Goal: Task Accomplishment & Management: Complete application form

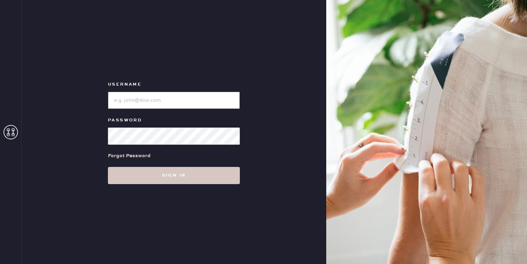
drag, startPoint x: 0, startPoint y: 0, endPoint x: 150, endPoint y: 101, distance: 180.5
click at [150, 101] on input "loginName" at bounding box center [174, 100] width 132 height 17
type input "reformationsouthcoastplaza"
click at [143, 184] on div "Username Password Forgot Password Sign in" at bounding box center [174, 132] width 305 height 264
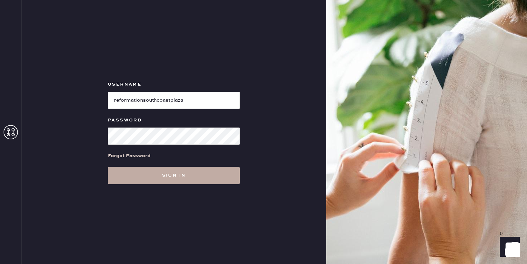
drag, startPoint x: 143, startPoint y: 184, endPoint x: 163, endPoint y: 172, distance: 23.5
click at [163, 172] on button "Sign in" at bounding box center [174, 175] width 132 height 17
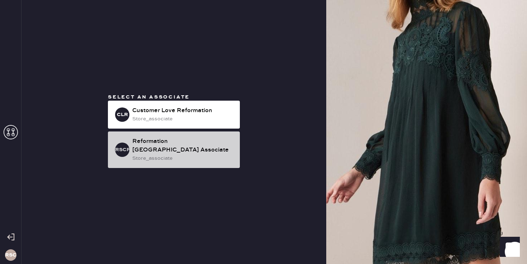
drag, startPoint x: 163, startPoint y: 172, endPoint x: 165, endPoint y: 159, distance: 13.8
click at [165, 159] on div "store_associate" at bounding box center [183, 159] width 102 height 8
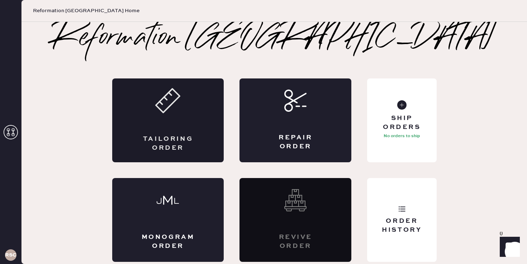
drag, startPoint x: 165, startPoint y: 159, endPoint x: 190, endPoint y: 118, distance: 47.7
click at [190, 118] on div "Tailoring Order" at bounding box center [168, 121] width 112 height 84
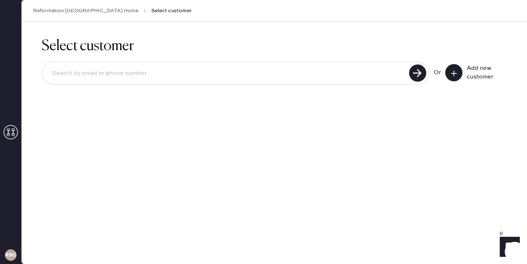
drag, startPoint x: 190, startPoint y: 118, endPoint x: 331, endPoint y: 72, distance: 147.9
click at [331, 72] on input at bounding box center [226, 73] width 361 height 16
drag, startPoint x: 331, startPoint y: 72, endPoint x: 456, endPoint y: 72, distance: 124.8
click at [456, 72] on icon at bounding box center [453, 73] width 7 height 7
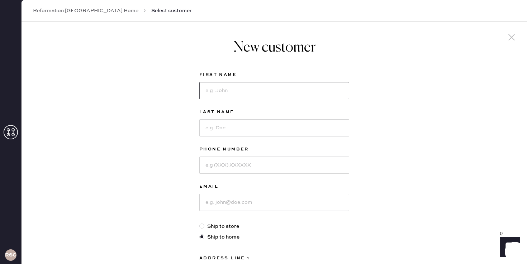
drag, startPoint x: 456, startPoint y: 72, endPoint x: 225, endPoint y: 90, distance: 231.2
click at [225, 90] on input at bounding box center [274, 90] width 150 height 17
type input "[PERSON_NAME]"
click at [223, 126] on input at bounding box center [274, 127] width 150 height 17
type input "[PERSON_NAME]"
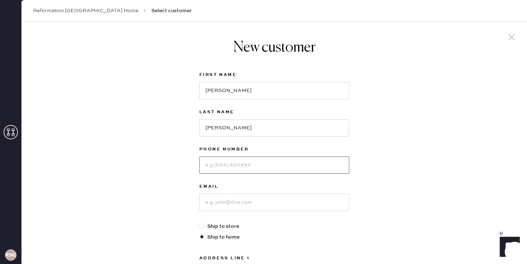
drag, startPoint x: 225, startPoint y: 90, endPoint x: 217, endPoint y: 166, distance: 76.9
click at [217, 166] on input at bounding box center [274, 165] width 150 height 17
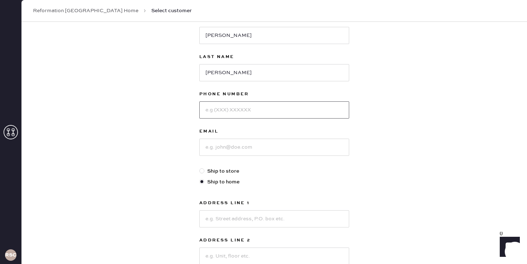
scroll to position [63, 0]
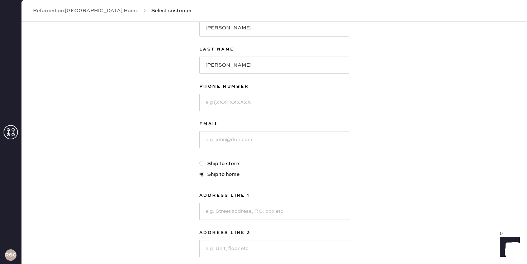
drag, startPoint x: 217, startPoint y: 166, endPoint x: 211, endPoint y: 235, distance: 69.1
click at [211, 235] on label "Address Line 2" at bounding box center [274, 233] width 150 height 9
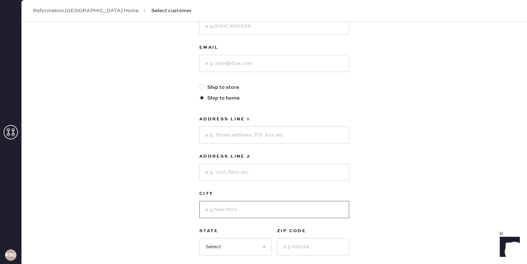
click at [211, 211] on input at bounding box center [274, 209] width 150 height 17
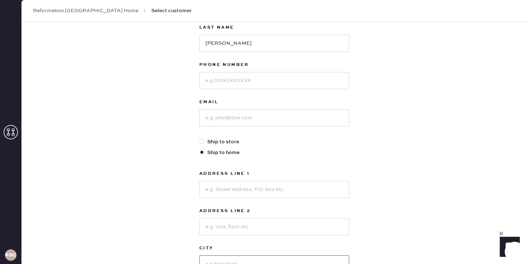
scroll to position [81, 0]
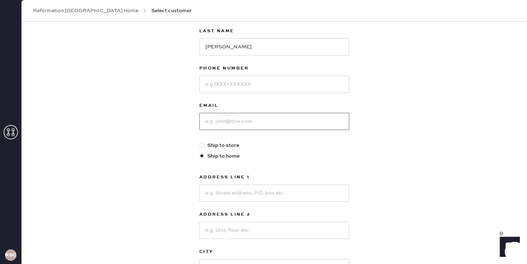
drag, startPoint x: 211, startPoint y: 235, endPoint x: 221, endPoint y: 118, distance: 117.0
click at [221, 118] on input at bounding box center [274, 121] width 150 height 17
paste input "[EMAIL_ADDRESS][DOMAIN_NAME]"
type input "[EMAIL_ADDRESS][DOMAIN_NAME]"
click at [222, 77] on input at bounding box center [274, 84] width 150 height 17
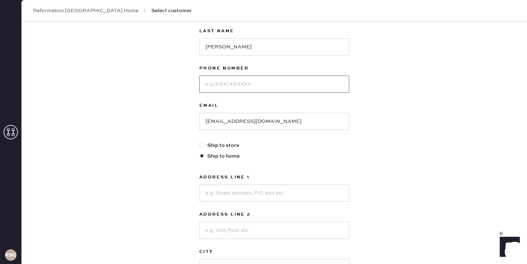
paste input "7146424689"
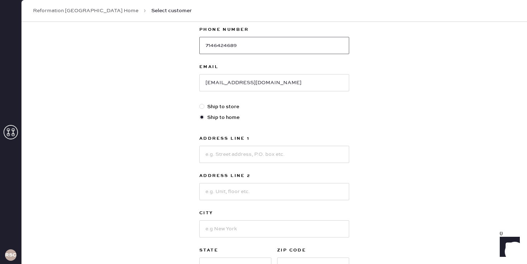
scroll to position [132, 0]
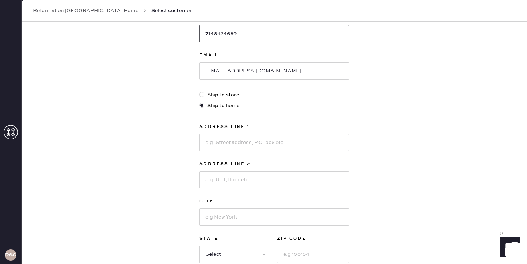
type input "7146424689"
drag, startPoint x: 221, startPoint y: 118, endPoint x: 226, endPoint y: 142, distance: 23.8
click at [226, 142] on input at bounding box center [274, 142] width 150 height 17
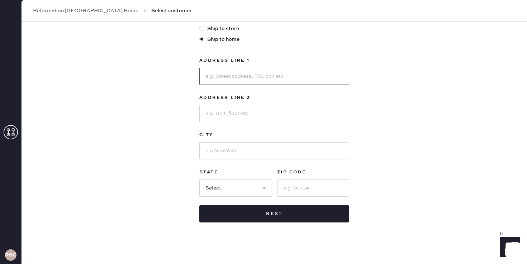
scroll to position [202, 0]
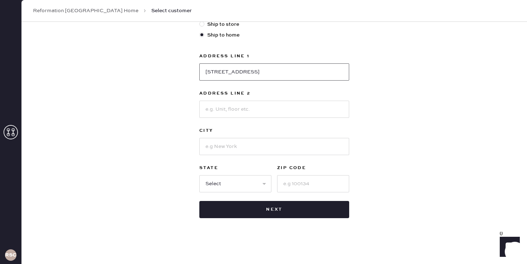
type input "[STREET_ADDRESS]"
drag, startPoint x: 226, startPoint y: 142, endPoint x: 216, endPoint y: 106, distance: 37.3
click at [216, 106] on input at bounding box center [274, 109] width 150 height 17
type input "[GEOGRAPHIC_DATA]"
drag, startPoint x: 216, startPoint y: 106, endPoint x: 225, endPoint y: 152, distance: 46.8
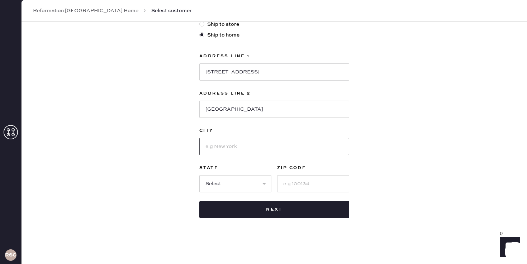
click at [225, 152] on input at bounding box center [274, 146] width 150 height 17
type input "C"
drag, startPoint x: 225, startPoint y: 152, endPoint x: 184, endPoint y: 107, distance: 60.7
click at [184, 107] on div "New customer First Name [PERSON_NAME] Last Name [PERSON_NAME] Phone Number [PHO…" at bounding box center [275, 42] width 506 height 445
drag, startPoint x: 184, startPoint y: 107, endPoint x: 227, endPoint y: 153, distance: 63.2
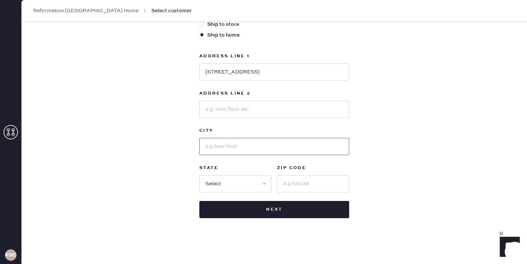
click at [227, 153] on input at bounding box center [274, 146] width 150 height 17
paste input "[GEOGRAPHIC_DATA]"
type input "[GEOGRAPHIC_DATA]"
click at [214, 187] on select "Select AK AL AR AZ CA CO CT [GEOGRAPHIC_DATA] DE FL [GEOGRAPHIC_DATA] HI [GEOGR…" at bounding box center [235, 183] width 72 height 17
select select "CA"
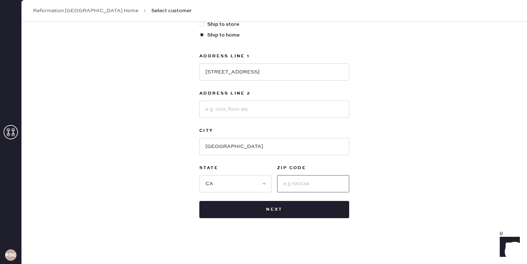
drag, startPoint x: 353, startPoint y: 0, endPoint x: 295, endPoint y: 180, distance: 188.9
click at [295, 180] on input at bounding box center [313, 183] width 72 height 17
type input "92648"
click at [263, 214] on button "Next" at bounding box center [274, 209] width 150 height 17
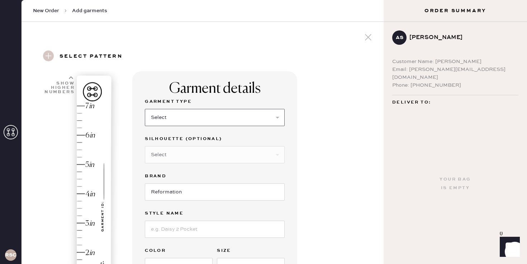
click at [191, 119] on select "Select Basic Skirt Jeans Leggings Pants Shorts Basic Sleeved Dress Basic Sleeve…" at bounding box center [215, 117] width 140 height 17
select select "2"
click at [212, 159] on select "Select Shorts Cropped Flare Boot Cut Straight Skinny Other" at bounding box center [215, 154] width 140 height 17
select select "5"
click at [176, 231] on input at bounding box center [215, 229] width 140 height 17
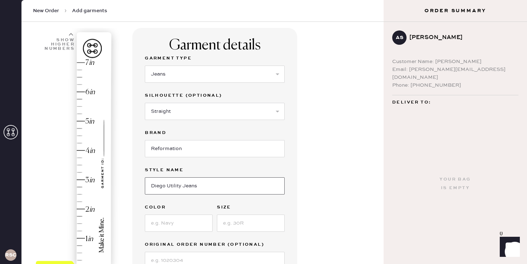
scroll to position [57, 0]
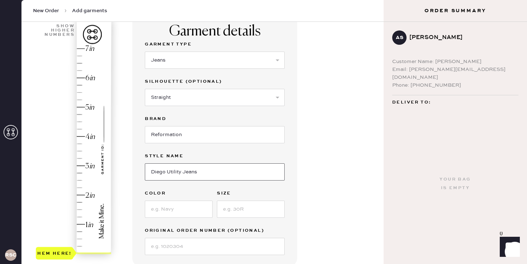
type input "Diego Utility Jeans"
drag, startPoint x: 176, startPoint y: 231, endPoint x: 184, endPoint y: 212, distance: 20.9
click at [184, 212] on input at bounding box center [179, 209] width 68 height 17
type input "Island stripe"
drag, startPoint x: 184, startPoint y: 212, endPoint x: 229, endPoint y: 209, distance: 44.6
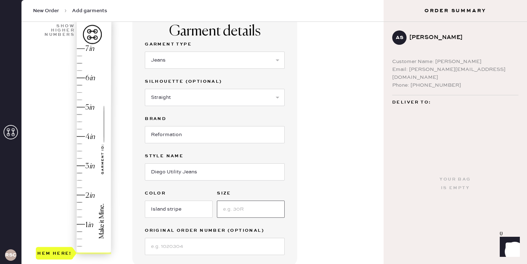
click at [229, 209] on input at bounding box center [251, 209] width 68 height 17
type input "23"
type input "1.25"
drag, startPoint x: 229, startPoint y: 209, endPoint x: 84, endPoint y: 217, distance: 145.5
click at [84, 217] on div "Hem here!" at bounding box center [74, 152] width 76 height 212
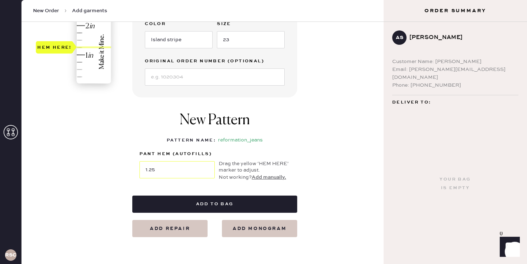
scroll to position [240, 0]
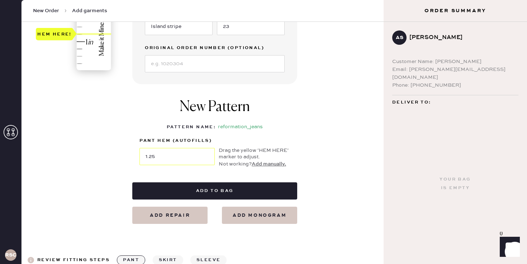
click at [170, 189] on button "Add to bag" at bounding box center [214, 191] width 165 height 17
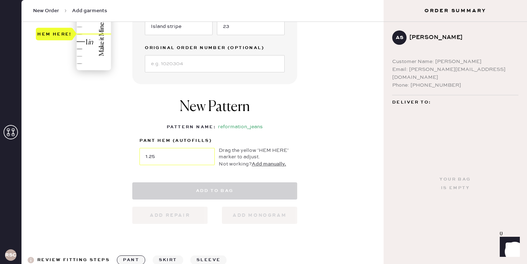
select select
select select "2"
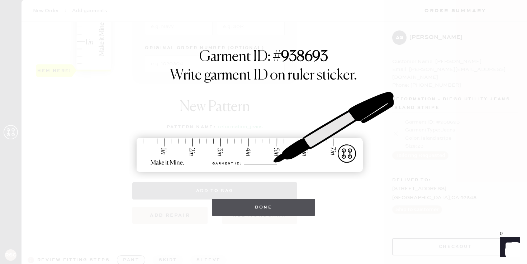
drag, startPoint x: 84, startPoint y: 217, endPoint x: 258, endPoint y: 212, distance: 174.8
click at [258, 212] on button "Done" at bounding box center [264, 207] width 104 height 17
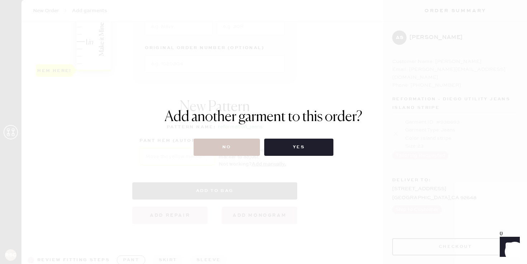
click at [287, 150] on button "Yes" at bounding box center [298, 147] width 69 height 17
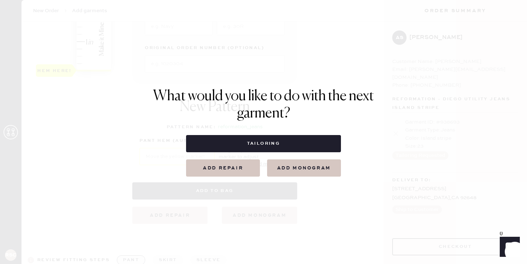
click at [247, 148] on button "Tailoring" at bounding box center [263, 143] width 155 height 17
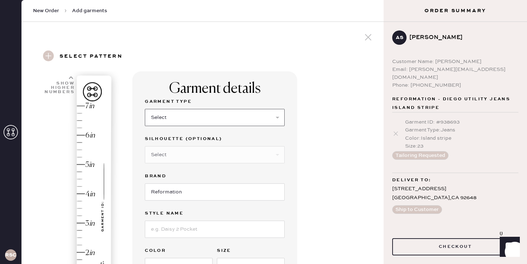
click at [199, 110] on select "Select Basic Skirt Jeans Leggings Pants Shorts Basic Sleeved Dress Basic Sleeve…" at bounding box center [215, 117] width 140 height 17
select select "2"
click at [171, 235] on input at bounding box center [215, 229] width 140 height 17
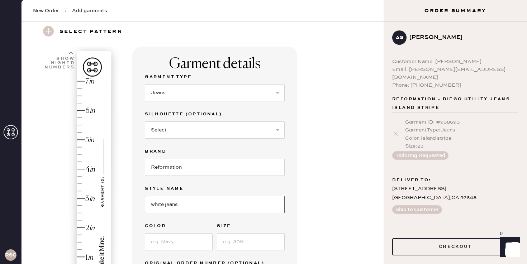
scroll to position [28, 0]
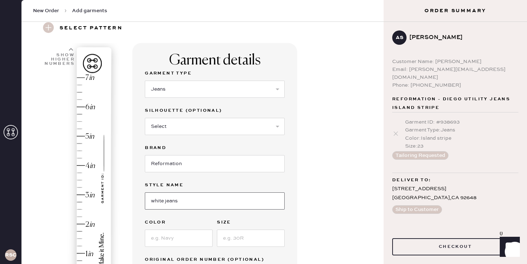
type input "white jeans"
click at [171, 238] on input at bounding box center [179, 238] width 68 height 17
type input "white"
click at [238, 244] on input at bounding box center [251, 238] width 68 height 17
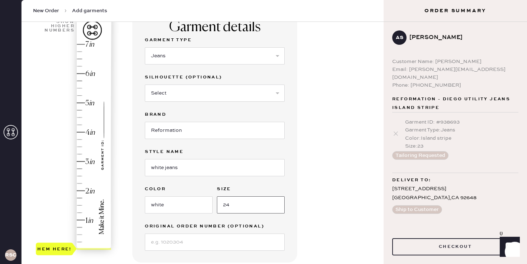
scroll to position [113, 0]
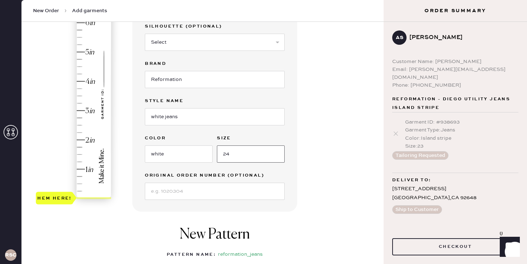
type input "24"
type input "1"
click at [85, 169] on div "Hem here!" at bounding box center [74, 96] width 76 height 212
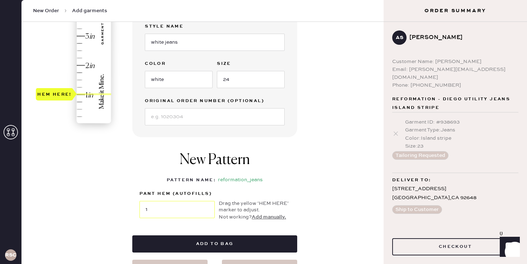
scroll to position [225, 0]
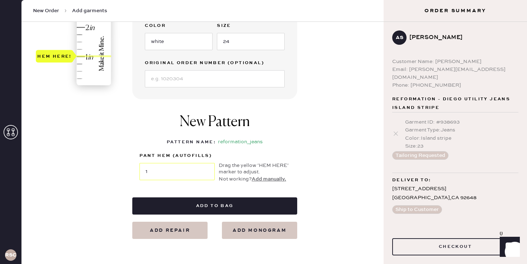
click at [212, 206] on button "Add to bag" at bounding box center [214, 206] width 165 height 17
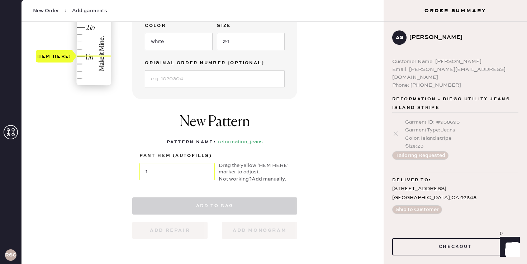
select select
select select "2"
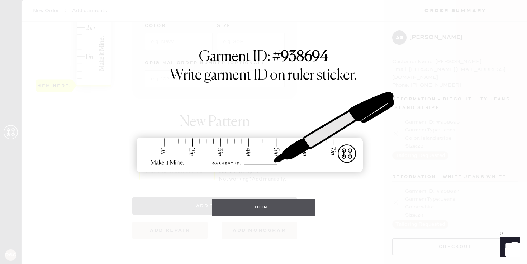
drag, startPoint x: 238, startPoint y: 244, endPoint x: 233, endPoint y: 204, distance: 40.2
click at [233, 204] on button "Done" at bounding box center [264, 207] width 104 height 17
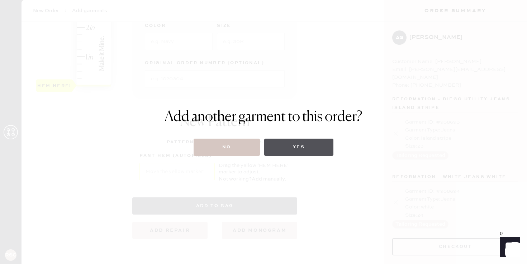
drag, startPoint x: 233, startPoint y: 204, endPoint x: 283, endPoint y: 147, distance: 76.2
click at [283, 147] on button "Yes" at bounding box center [298, 147] width 69 height 17
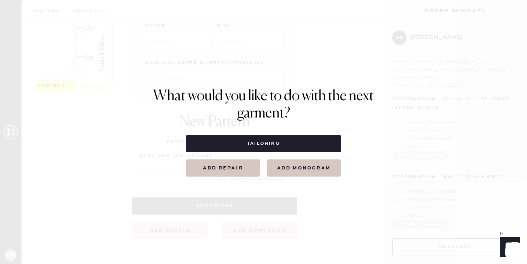
drag, startPoint x: 283, startPoint y: 147, endPoint x: 230, endPoint y: 169, distance: 58.1
click at [230, 169] on button "Add repair" at bounding box center [223, 168] width 74 height 17
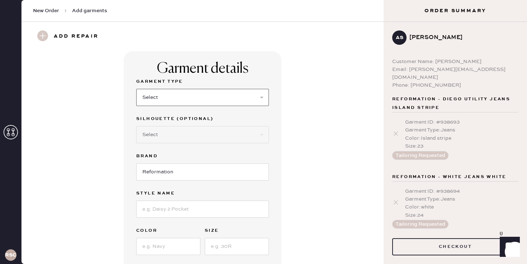
click at [170, 103] on select "Select Basic Skirt Jeans Leggings Pants Shorts Basic Sleeved Dress Basic Sleeve…" at bounding box center [202, 97] width 133 height 17
select select "4"
click at [161, 176] on input "Reformation" at bounding box center [202, 172] width 133 height 17
click at [167, 136] on select "Select Joggers Shorts Cropped Flare Boot Cut Straight Skinny Other" at bounding box center [202, 134] width 133 height 17
select select "11"
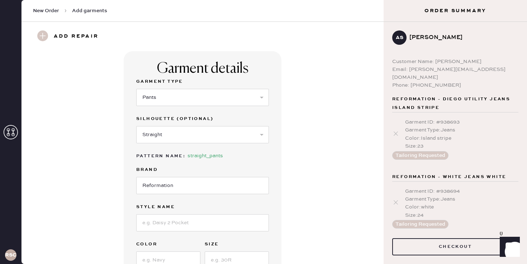
click at [165, 213] on div at bounding box center [202, 222] width 133 height 19
drag, startPoint x: 165, startPoint y: 213, endPoint x: 165, endPoint y: 223, distance: 10.0
click at [165, 223] on input at bounding box center [202, 222] width 133 height 17
type input "Vida Low Rise Pant"
click at [274, 185] on div "Garment details Garment Type Select Basic Skirt Jeans Leggings Pants Shorts Bas…" at bounding box center [203, 183] width 158 height 264
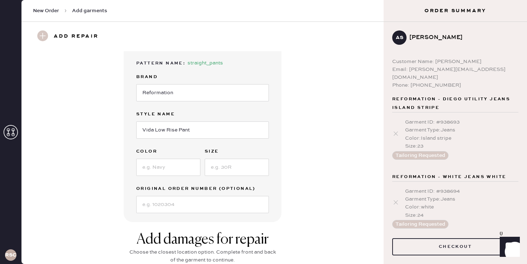
scroll to position [108, 0]
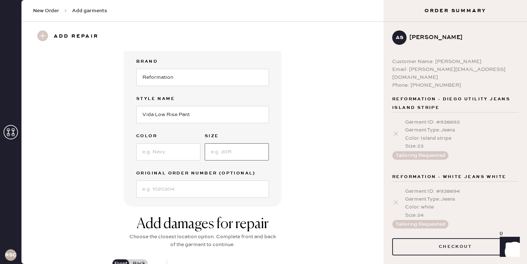
drag, startPoint x: 165, startPoint y: 223, endPoint x: 207, endPoint y: 156, distance: 79.3
click at [207, 156] on input at bounding box center [237, 151] width 64 height 17
drag, startPoint x: 207, startPoint y: 156, endPoint x: 171, endPoint y: 156, distance: 36.6
click at [171, 156] on input at bounding box center [168, 151] width 64 height 17
type input "k"
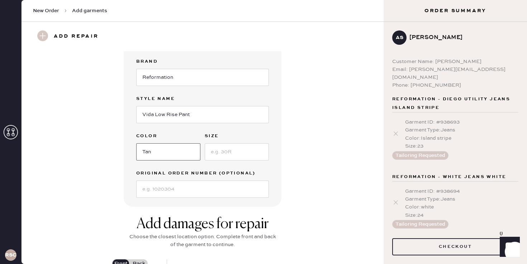
type input "Tan"
drag, startPoint x: 171, startPoint y: 156, endPoint x: 231, endPoint y: 160, distance: 60.4
click at [231, 160] on div "Garment Type Select Basic Skirt Jeans Leggings Pants Shorts Basic Sleeved Dress…" at bounding box center [202, 83] width 133 height 229
drag, startPoint x: 231, startPoint y: 160, endPoint x: 234, endPoint y: 156, distance: 4.9
click at [234, 156] on input at bounding box center [237, 151] width 64 height 17
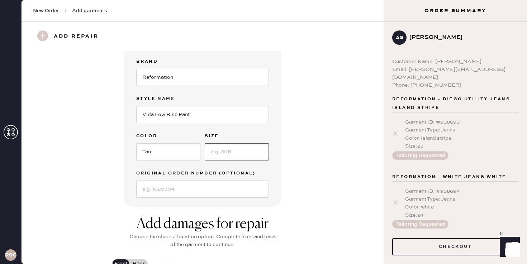
click at [217, 152] on input at bounding box center [237, 151] width 64 height 17
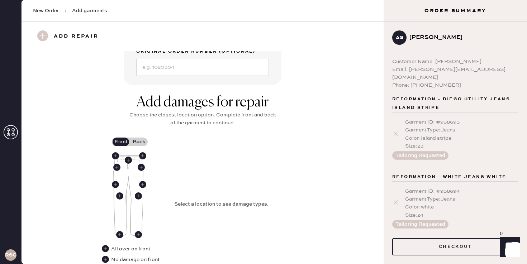
scroll to position [263, 0]
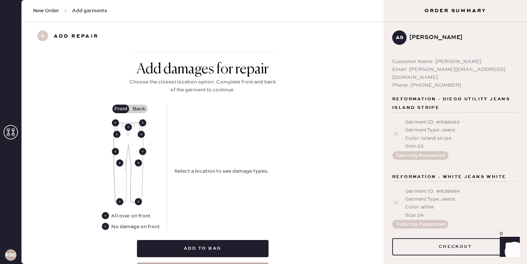
type input "0"
drag, startPoint x: 217, startPoint y: 152, endPoint x: 128, endPoint y: 128, distance: 91.4
click at [128, 128] on use at bounding box center [128, 127] width 7 height 7
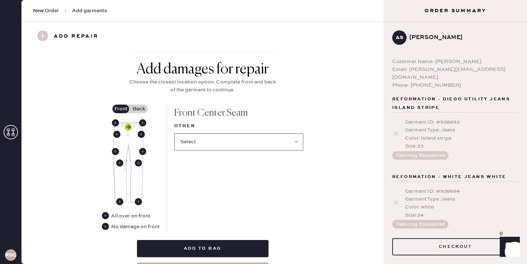
click at [212, 136] on select "Select Broken / Ripped Hem Broken Beads Broken Belt Loop Broken Button Broken E…" at bounding box center [238, 141] width 129 height 17
select select "1706"
select select
click at [142, 109] on label "Back" at bounding box center [139, 109] width 18 height 9
click at [139, 109] on input "Back" at bounding box center [139, 109] width 0 height 0
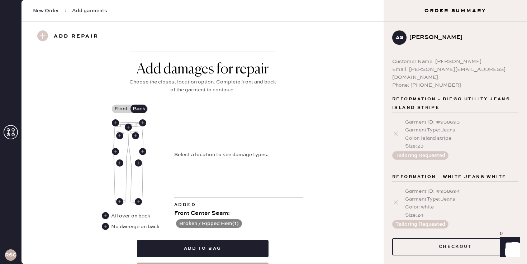
click at [107, 226] on use at bounding box center [105, 226] width 7 height 7
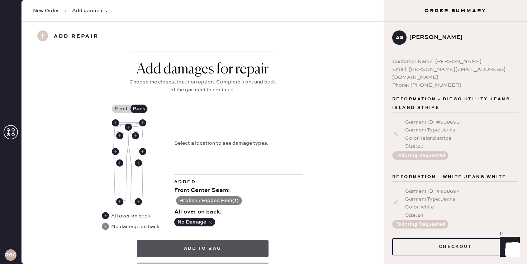
drag, startPoint x: 142, startPoint y: 109, endPoint x: 206, endPoint y: 251, distance: 156.0
click at [206, 251] on button "Add to bag" at bounding box center [203, 248] width 132 height 17
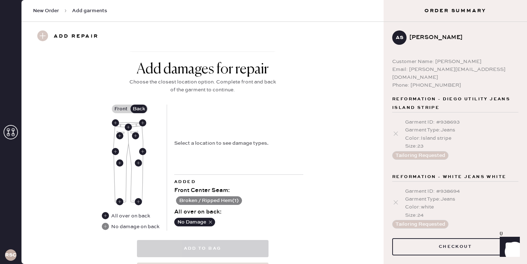
select select
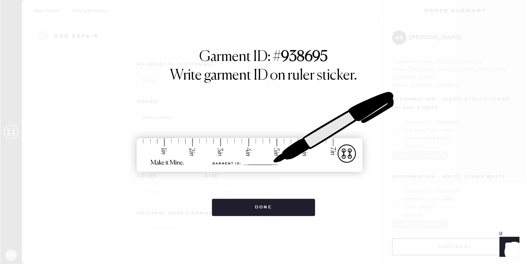
scroll to position [54, 0]
click at [221, 216] on div "Garment ID: # 938695 Write garment ID on ruler sticker. Done" at bounding box center [263, 132] width 527 height 264
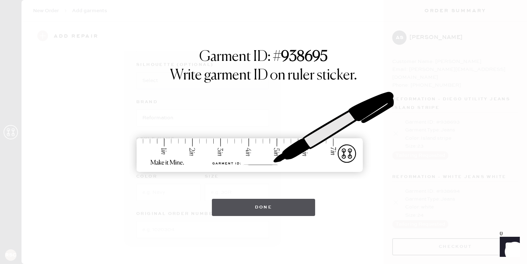
drag, startPoint x: 206, startPoint y: 251, endPoint x: 241, endPoint y: 210, distance: 54.9
click at [241, 210] on button "Done" at bounding box center [264, 207] width 104 height 17
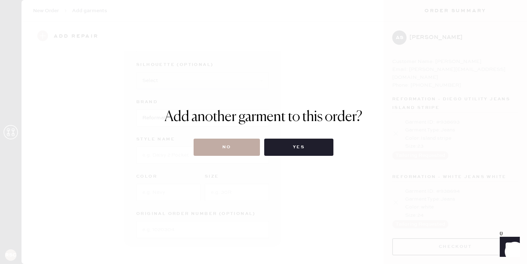
drag, startPoint x: 241, startPoint y: 210, endPoint x: 209, endPoint y: 142, distance: 74.8
click at [209, 142] on button "No" at bounding box center [227, 147] width 66 height 17
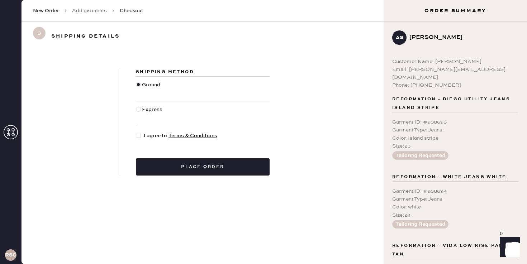
drag, startPoint x: 209, startPoint y: 142, endPoint x: 140, endPoint y: 132, distance: 69.6
click at [140, 132] on div at bounding box center [140, 136] width 8 height 8
click at [136, 132] on input "I agree to Terms & Conditions" at bounding box center [136, 132] width 0 height 0
checkbox input "true"
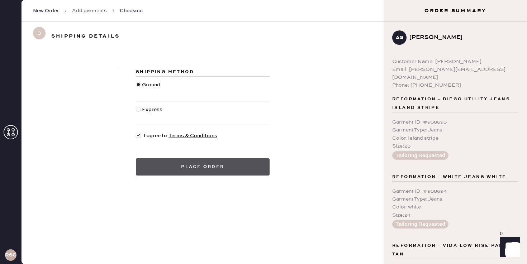
drag, startPoint x: 140, startPoint y: 132, endPoint x: 163, endPoint y: 160, distance: 35.9
click at [163, 160] on button "Place order" at bounding box center [203, 167] width 134 height 17
